Goal: Information Seeking & Learning: Learn about a topic

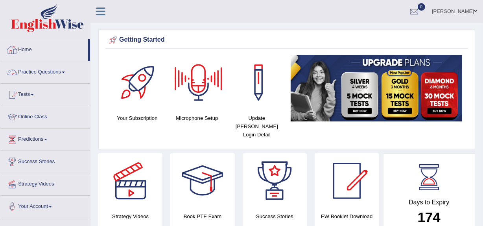
click at [40, 72] on link "Practice Questions" at bounding box center [45, 71] width 90 height 20
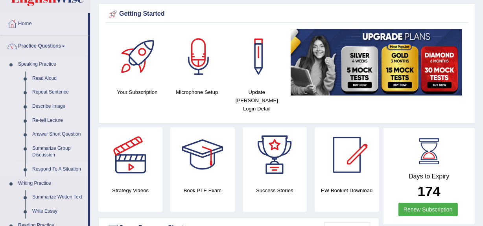
scroll to position [26, 0]
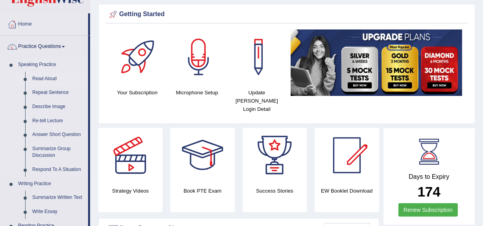
click at [43, 74] on link "Read Aloud" at bounding box center [58, 79] width 59 height 14
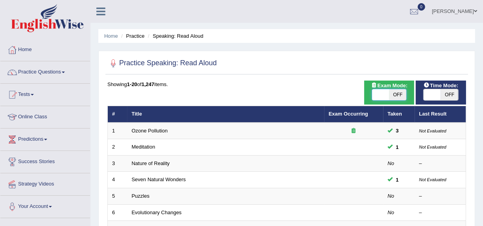
click at [380, 95] on span at bounding box center [380, 94] width 17 height 11
checkbox input "true"
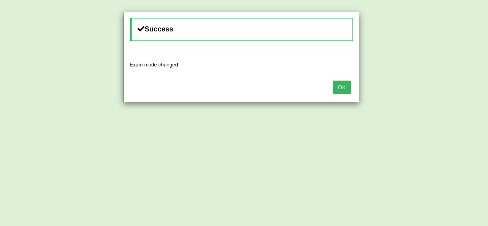
click at [340, 90] on button "OK" at bounding box center [342, 87] width 18 height 13
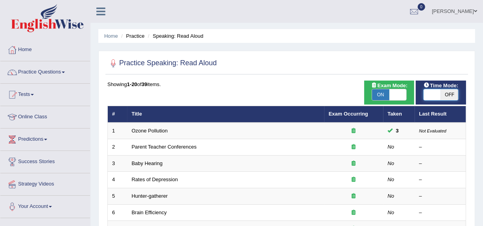
click at [436, 97] on span at bounding box center [431, 94] width 17 height 11
checkbox input "true"
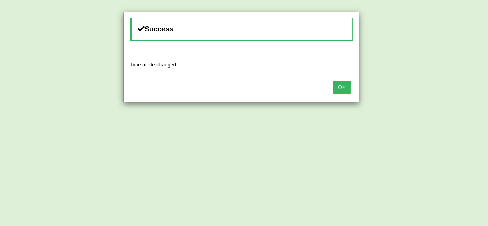
click at [349, 85] on button "OK" at bounding box center [342, 87] width 18 height 13
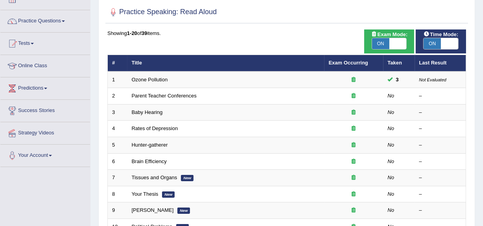
scroll to position [53, 0]
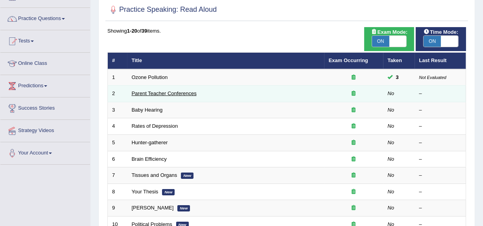
click at [150, 94] on link "Parent Teacher Conferences" at bounding box center [164, 93] width 65 height 6
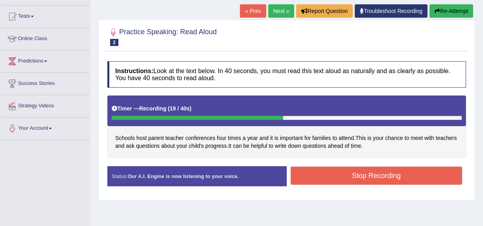
click at [339, 175] on button "Stop Recording" at bounding box center [375, 176] width 171 height 18
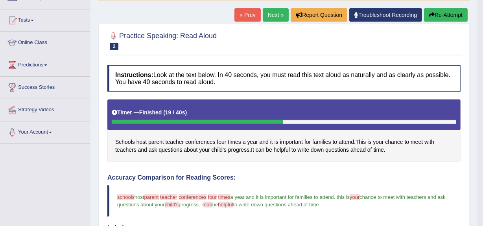
scroll to position [74, 0]
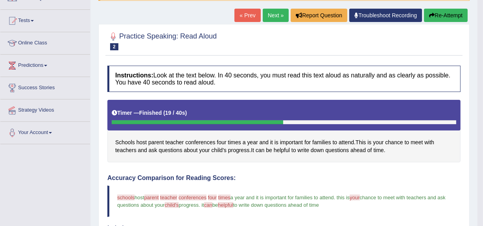
click at [267, 18] on link "Next »" at bounding box center [276, 15] width 26 height 13
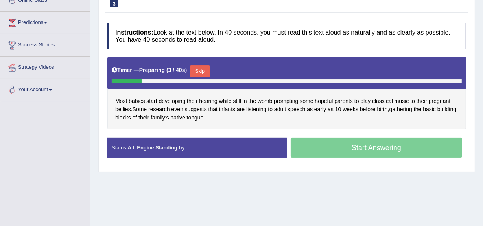
click at [202, 69] on button "Skip" at bounding box center [200, 71] width 20 height 12
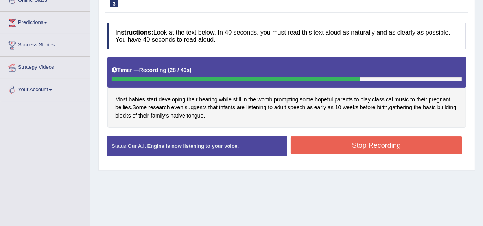
click at [311, 151] on button "Stop Recording" at bounding box center [375, 145] width 171 height 18
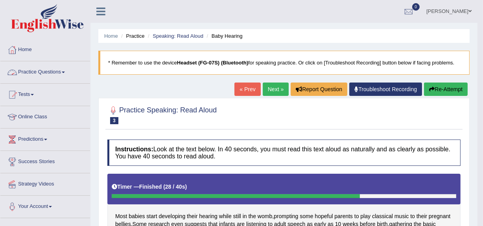
click at [68, 71] on link "Practice Questions" at bounding box center [45, 71] width 90 height 20
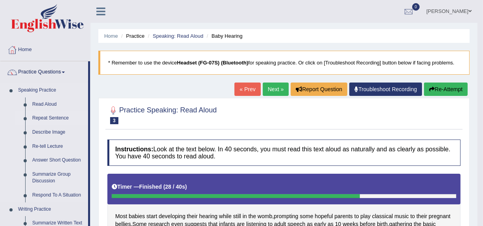
click at [50, 118] on link "Repeat Sentence" at bounding box center [58, 118] width 59 height 14
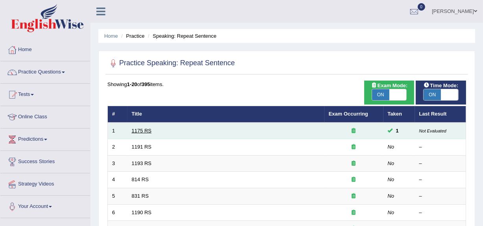
click at [137, 133] on link "1175 RS" at bounding box center [142, 131] width 20 height 6
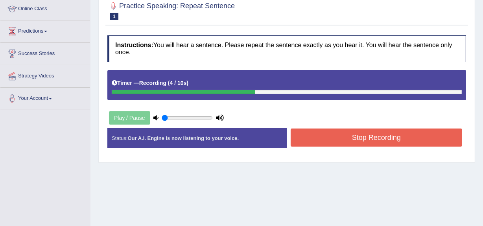
click at [306, 141] on button "Stop Recording" at bounding box center [375, 138] width 171 height 18
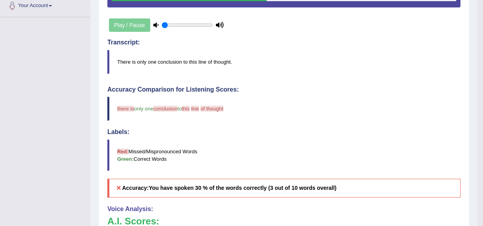
scroll to position [200, 0]
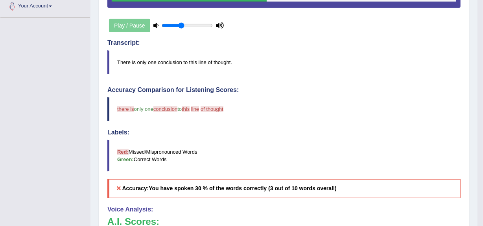
click at [181, 24] on input "range" at bounding box center [187, 25] width 51 height 6
drag, startPoint x: 181, startPoint y: 24, endPoint x: 187, endPoint y: 24, distance: 5.9
type input "0.55"
click at [187, 24] on input "range" at bounding box center [187, 25] width 51 height 6
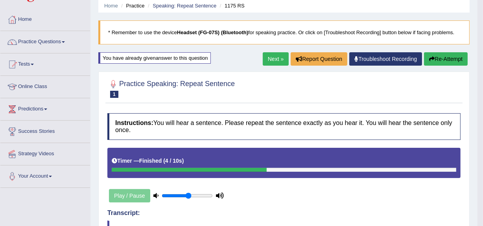
scroll to position [29, 0]
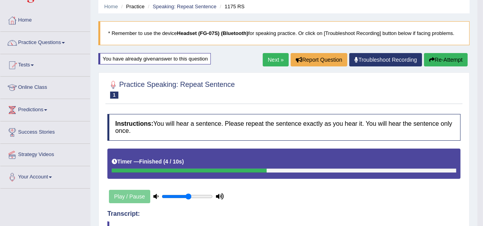
click at [278, 55] on link "Next »" at bounding box center [276, 59] width 26 height 13
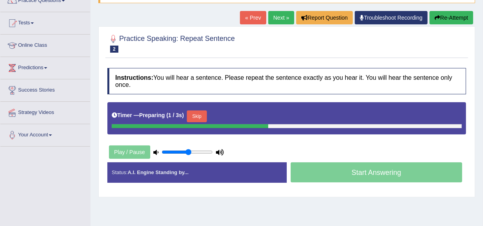
scroll to position [72, 0]
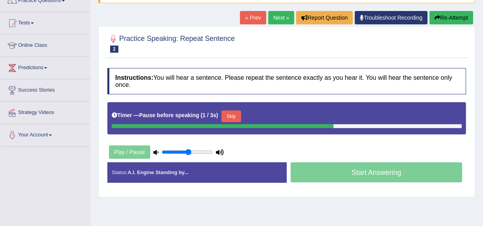
click at [226, 120] on button "Skip" at bounding box center [231, 116] width 20 height 12
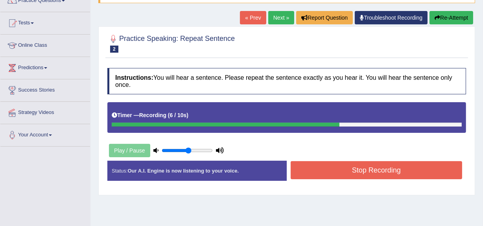
click at [322, 174] on button "Stop Recording" at bounding box center [375, 170] width 171 height 18
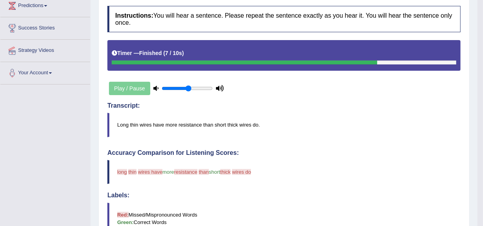
scroll to position [0, 0]
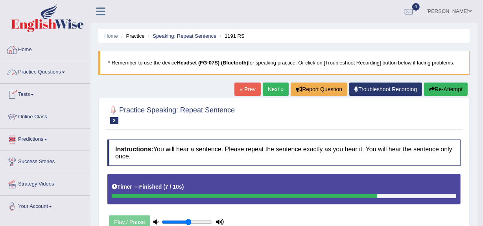
click at [25, 54] on link "Home" at bounding box center [45, 49] width 90 height 20
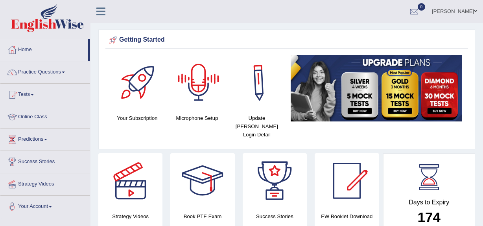
click at [194, 86] on div at bounding box center [198, 82] width 55 height 55
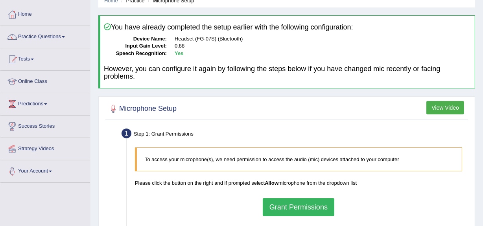
click at [303, 202] on button "Grant Permissions" at bounding box center [299, 207] width 72 height 18
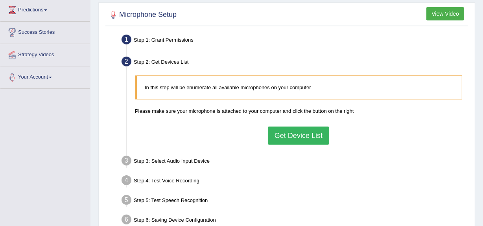
scroll to position [130, 0]
click at [287, 136] on button "Get Device List" at bounding box center [298, 135] width 61 height 18
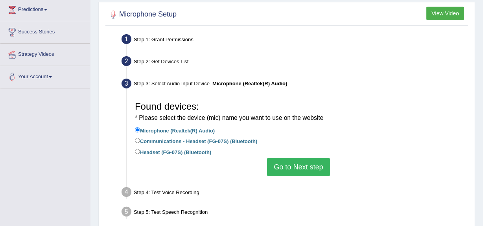
click at [144, 155] on label "Headset (FG-07S) (Bluetooth)" at bounding box center [173, 151] width 76 height 9
click at [140, 154] on input "Headset (FG-07S) (Bluetooth)" at bounding box center [137, 151] width 5 height 5
radio input "true"
click at [285, 168] on button "Go to Next step" at bounding box center [298, 167] width 62 height 18
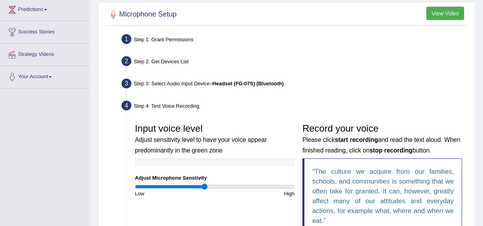
scroll to position [185, 0]
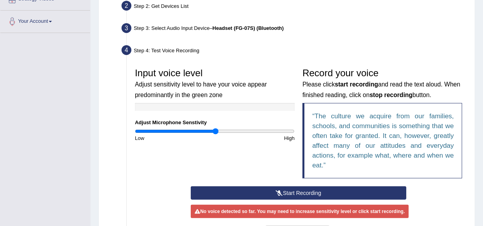
click at [215, 132] on input "range" at bounding box center [215, 131] width 160 height 6
click at [255, 193] on button "Start Recording" at bounding box center [298, 192] width 215 height 13
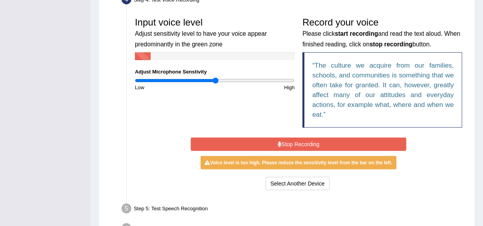
scroll to position [236, 0]
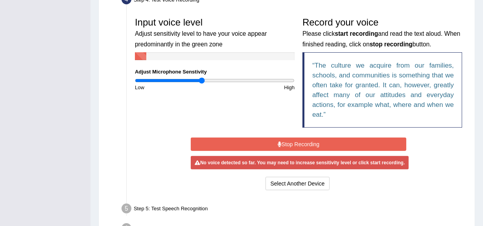
click at [201, 81] on input "range" at bounding box center [215, 80] width 160 height 6
drag, startPoint x: 202, startPoint y: 77, endPoint x: 193, endPoint y: 78, distance: 9.5
click at [193, 78] on input "range" at bounding box center [215, 80] width 160 height 6
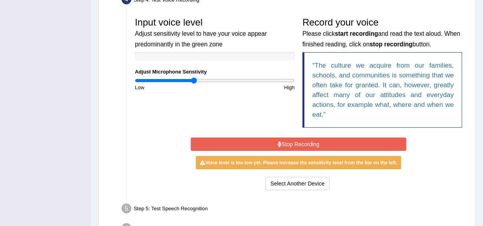
click at [240, 145] on button "Stop Recording" at bounding box center [298, 144] width 215 height 13
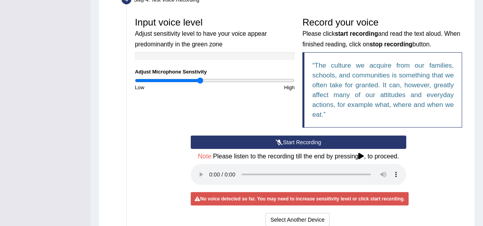
drag, startPoint x: 195, startPoint y: 80, endPoint x: 199, endPoint y: 81, distance: 4.3
type input "0.82"
click at [199, 81] on input "range" at bounding box center [215, 80] width 160 height 6
click at [290, 145] on button "Start Recording" at bounding box center [298, 142] width 215 height 13
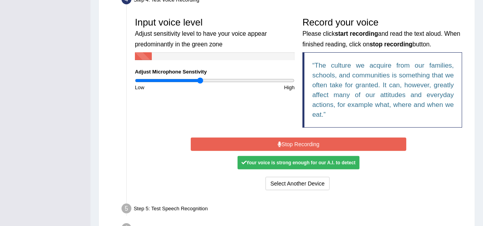
click at [291, 147] on button "Stop Recording" at bounding box center [298, 144] width 215 height 13
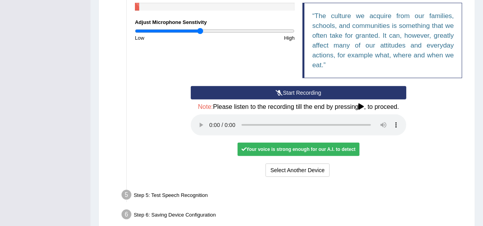
scroll to position [286, 0]
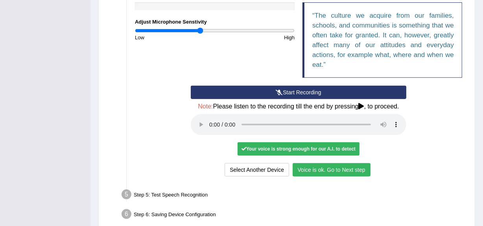
click at [314, 167] on button "Voice is ok. Go to Next step" at bounding box center [331, 169] width 78 height 13
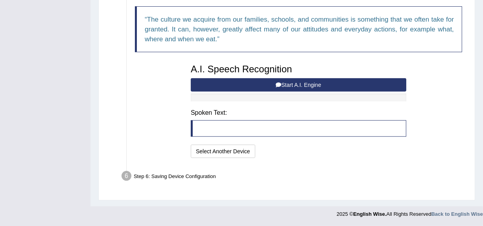
scroll to position [282, 0]
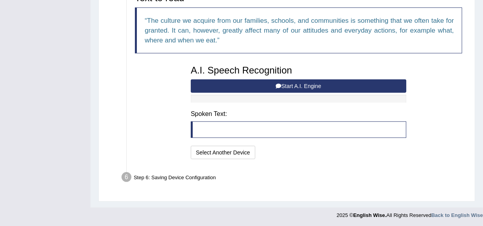
click at [259, 83] on button "Start A.I. Engine" at bounding box center [298, 85] width 215 height 13
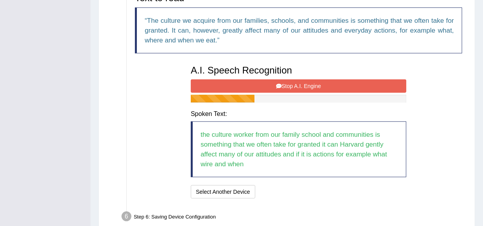
click at [259, 83] on button "Stop A.I. Engine" at bounding box center [298, 85] width 215 height 13
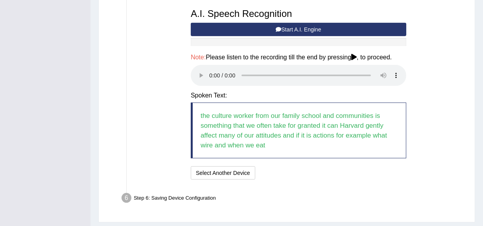
scroll to position [338, 0]
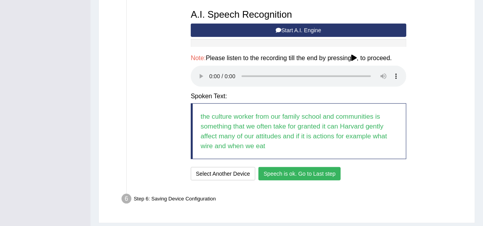
click at [303, 176] on button "Speech is ok. Go to Last step" at bounding box center [299, 173] width 82 height 13
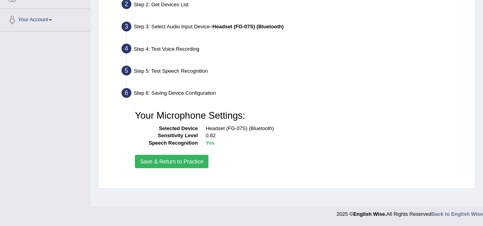
scroll to position [186, 0]
click at [149, 163] on button "Save & Return to Practice" at bounding box center [172, 161] width 74 height 13
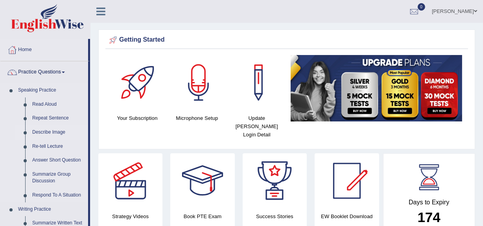
click at [42, 136] on link "Describe Image" at bounding box center [58, 132] width 59 height 14
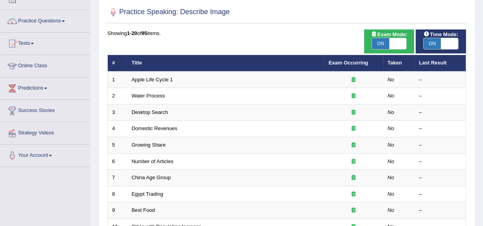
scroll to position [51, 0]
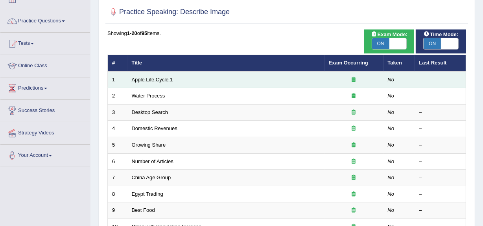
click at [143, 80] on link "Apple Life Cycle 1" at bounding box center [152, 80] width 41 height 6
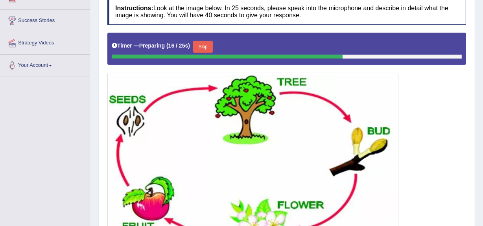
scroll to position [141, 0]
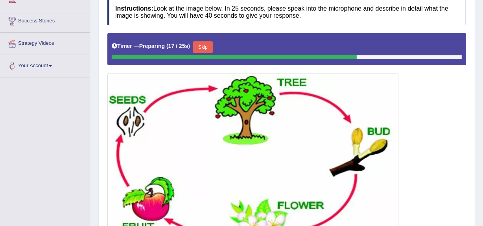
click at [208, 45] on button "Skip" at bounding box center [203, 47] width 20 height 12
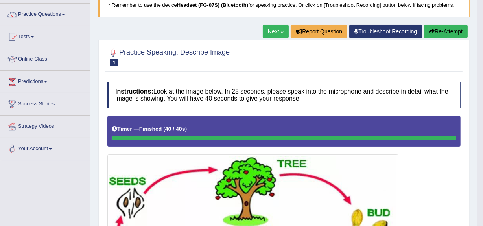
scroll to position [55, 0]
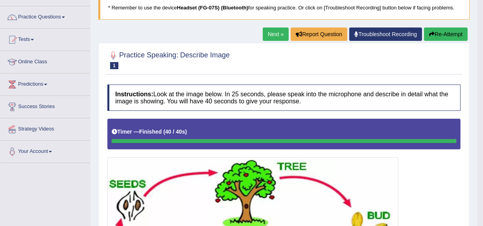
click at [440, 33] on button "Re-Attempt" at bounding box center [446, 34] width 44 height 13
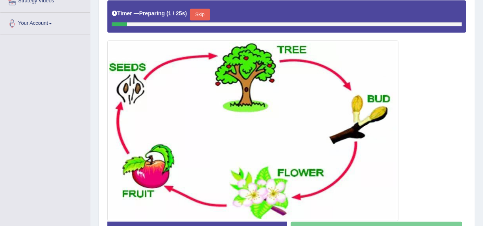
scroll to position [184, 0]
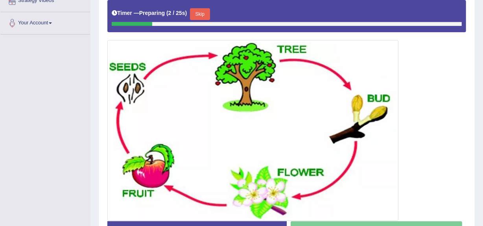
click at [195, 10] on button "Skip" at bounding box center [200, 14] width 20 height 12
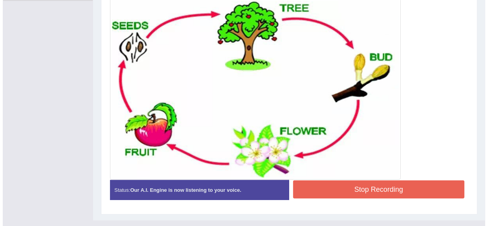
scroll to position [218, 0]
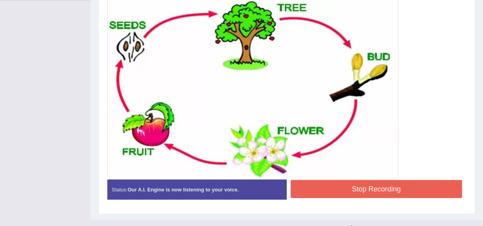
click at [364, 193] on button "Stop Recording" at bounding box center [375, 189] width 171 height 18
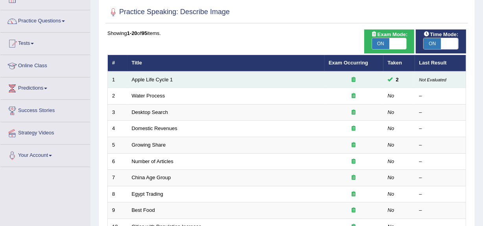
click at [161, 84] on td "Apple Life Cycle 1" at bounding box center [225, 80] width 197 height 17
click at [160, 79] on link "Apple Life Cycle 1" at bounding box center [152, 80] width 41 height 6
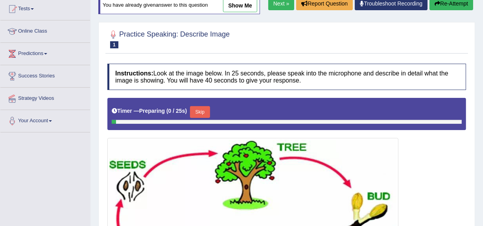
scroll to position [96, 0]
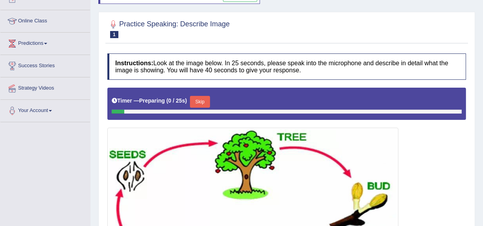
click at [200, 105] on button "Skip" at bounding box center [200, 102] width 20 height 12
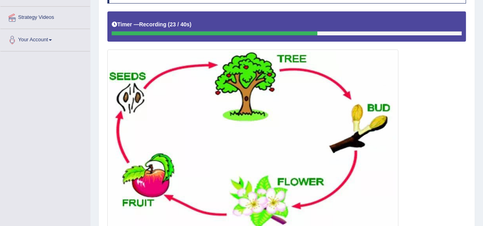
scroll to position [231, 0]
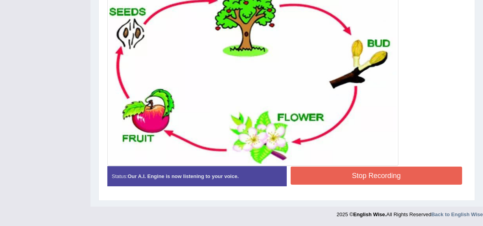
click at [347, 176] on button "Stop Recording" at bounding box center [375, 176] width 171 height 18
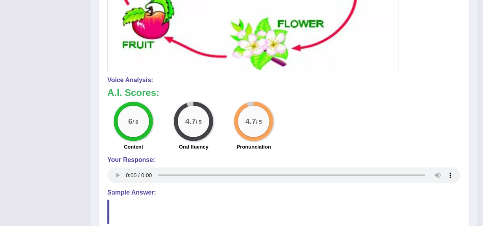
scroll to position [325, 0]
